Goal: Communication & Community: Answer question/provide support

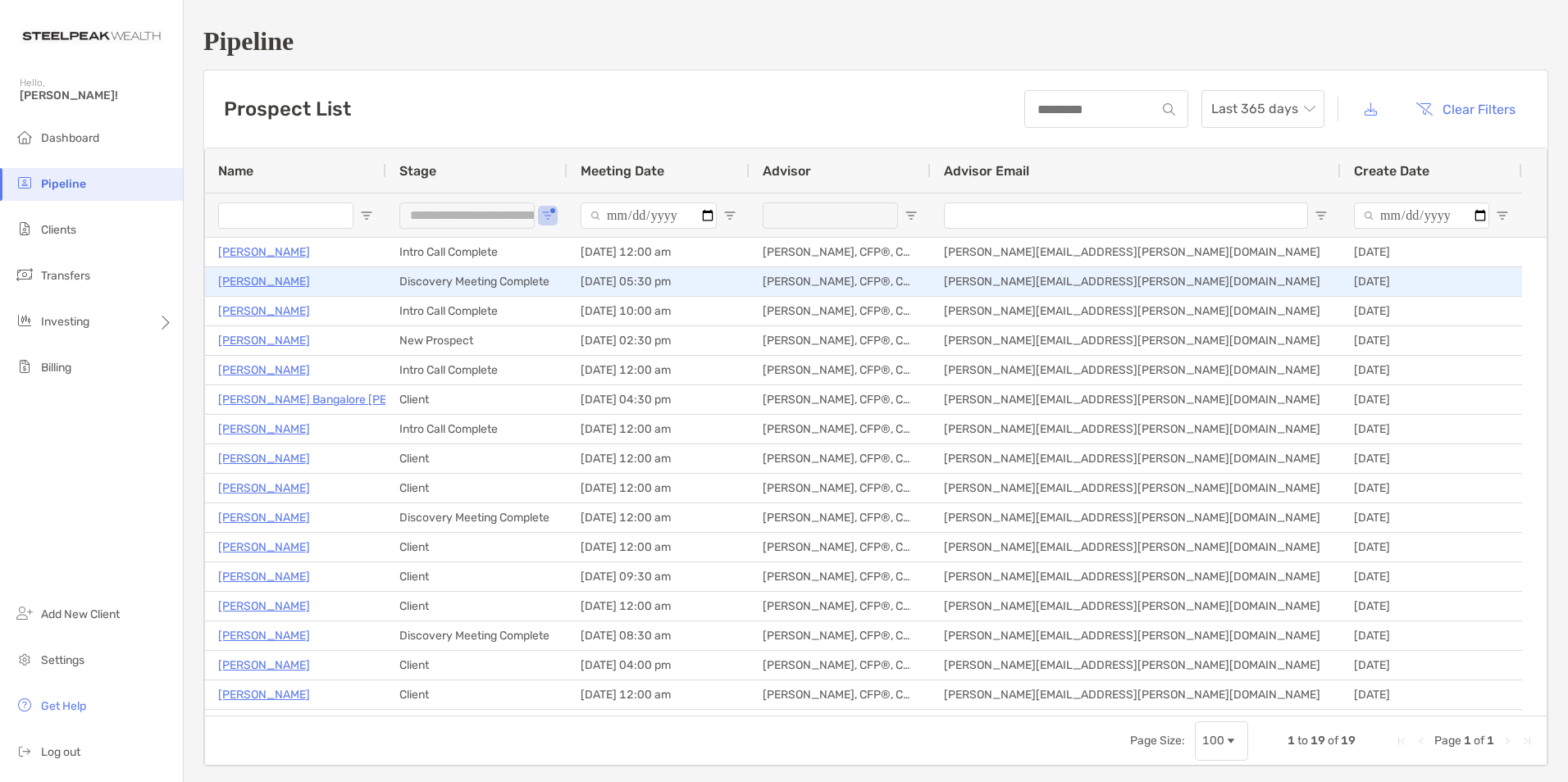
drag, startPoint x: 0, startPoint y: 0, endPoint x: 271, endPoint y: 279, distance: 388.9
click at [271, 279] on p "[PERSON_NAME]" at bounding box center [264, 281] width 92 height 21
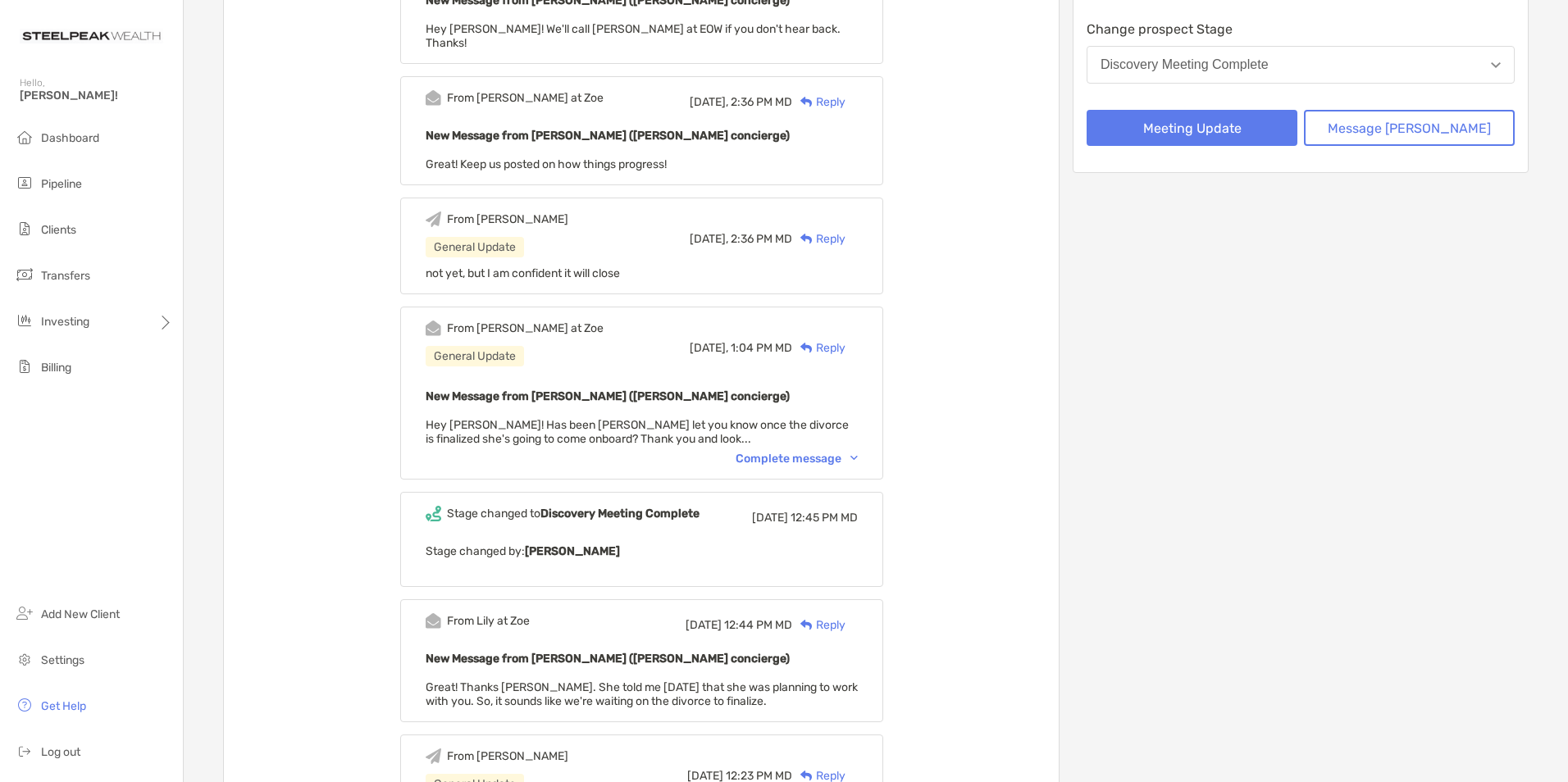
scroll to position [246, 0]
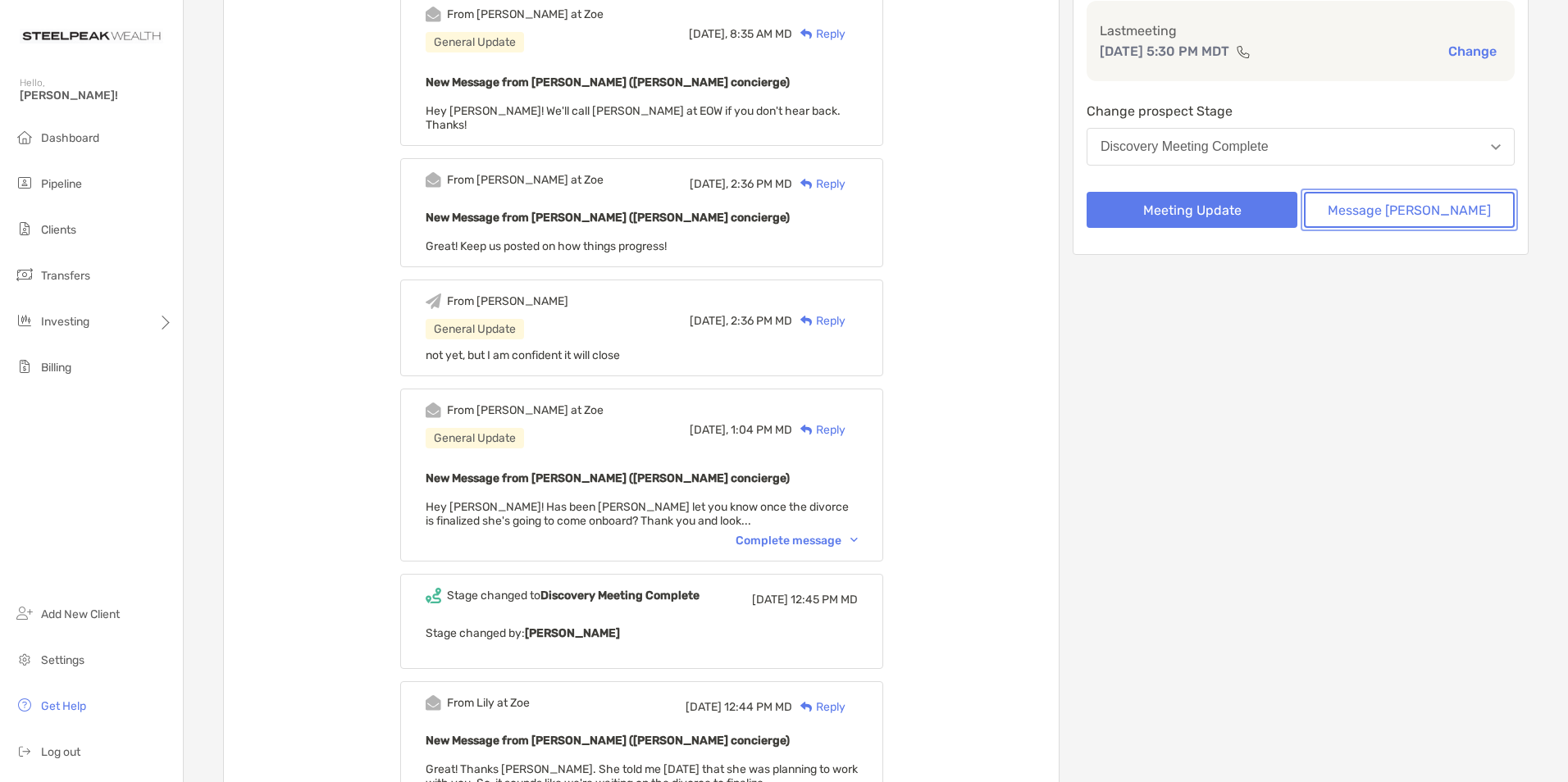
click at [1374, 211] on button "Message [PERSON_NAME]" at bounding box center [1409, 210] width 211 height 36
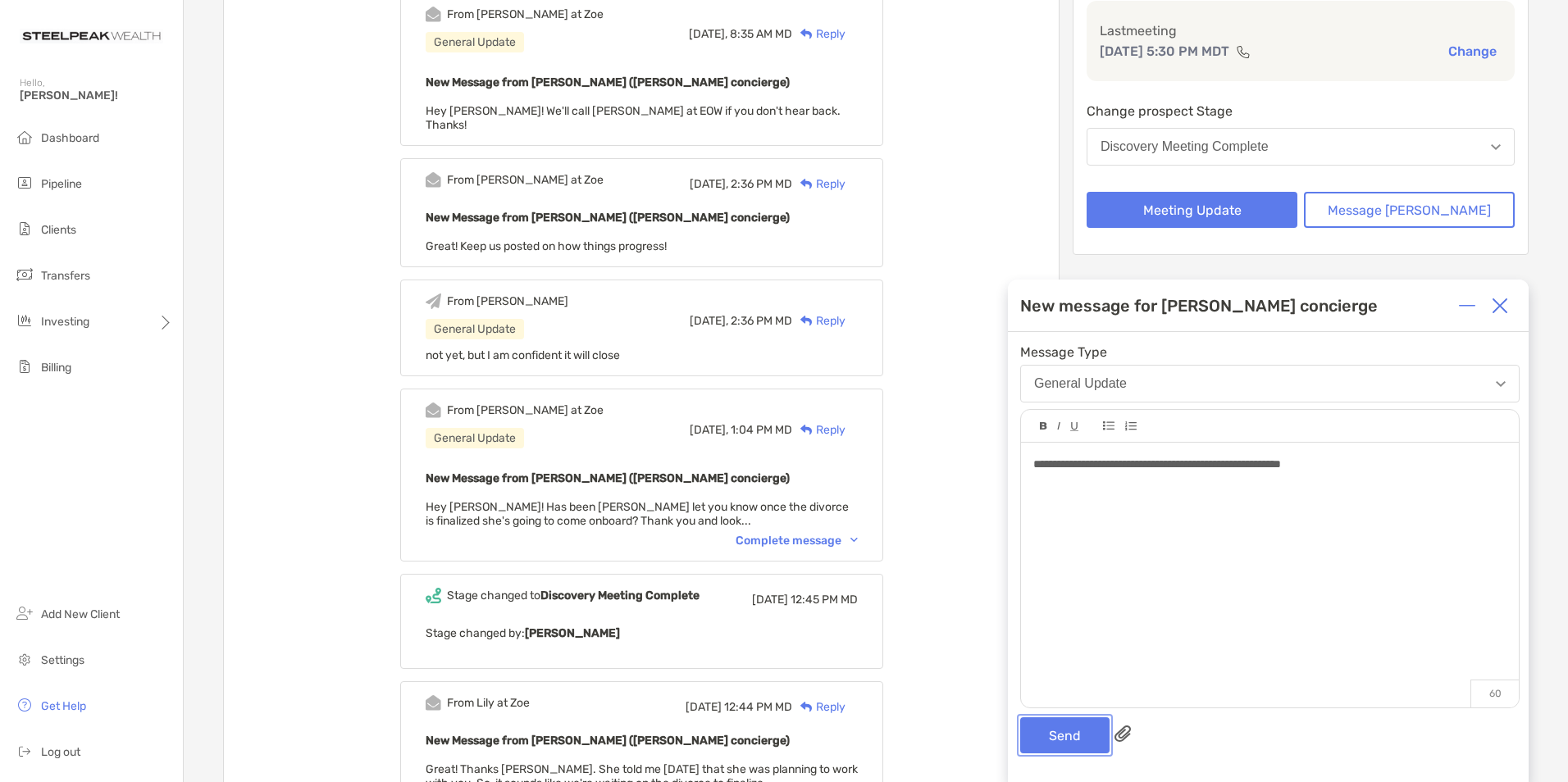
click at [1066, 738] on button "Send" at bounding box center [1065, 735] width 89 height 36
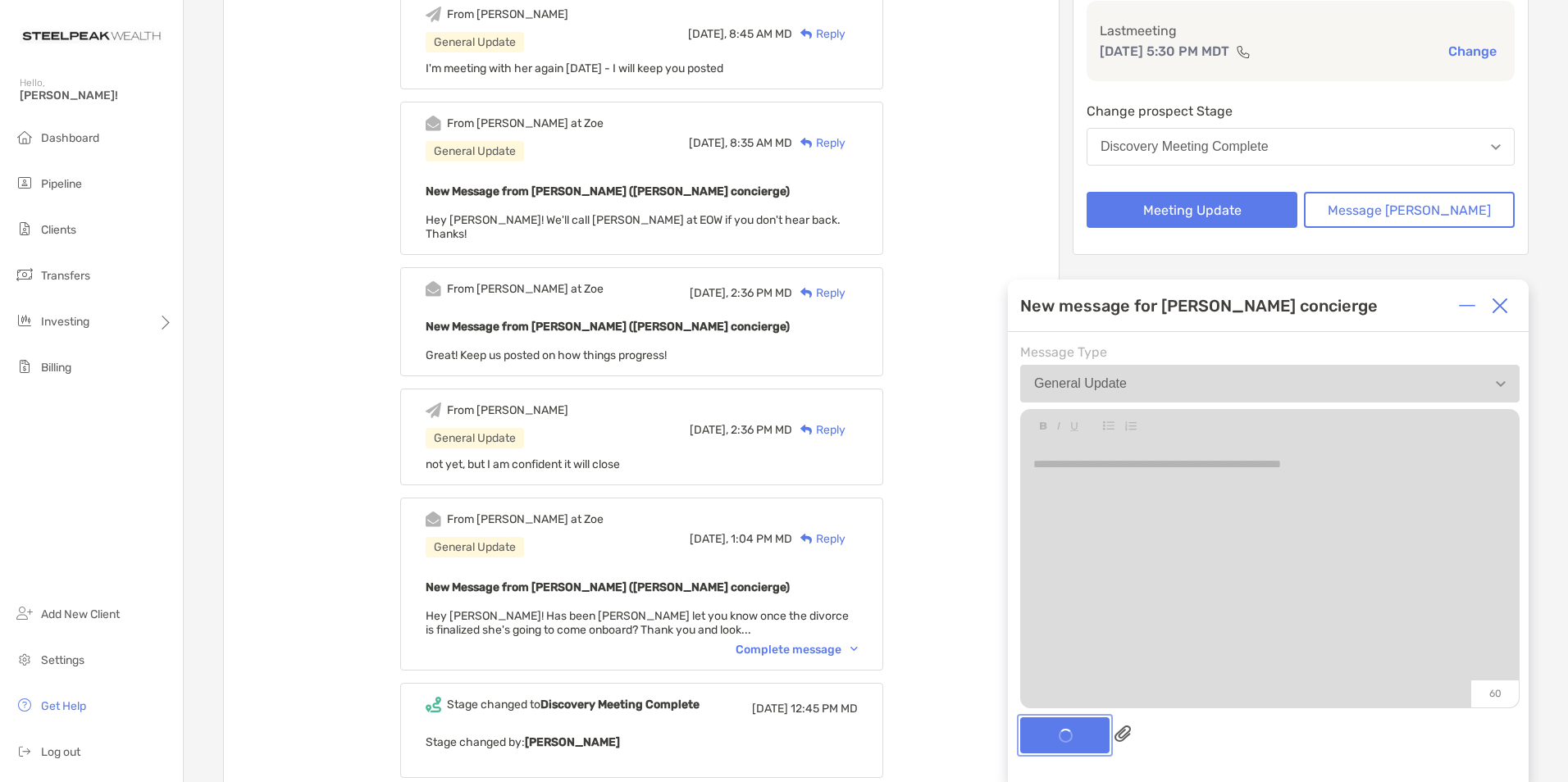
scroll to position [355, 0]
